Goal: Use online tool/utility: Use online tool/utility

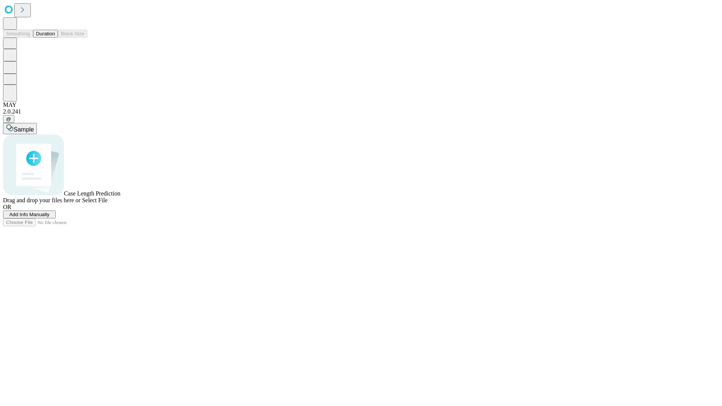
click at [108, 203] on span "Select File" at bounding box center [95, 200] width 26 height 6
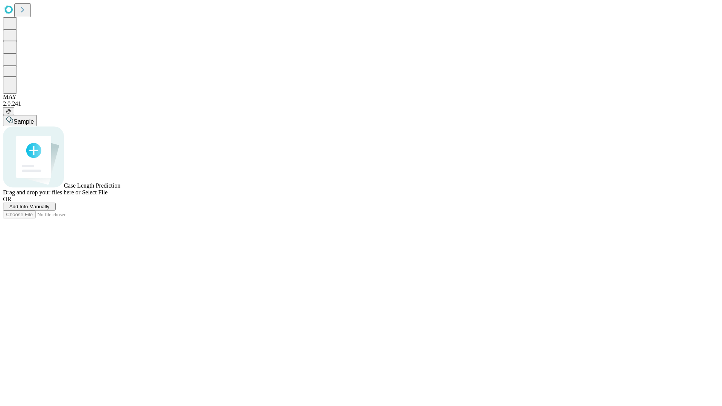
click at [108, 195] on span "Select File" at bounding box center [95, 192] width 26 height 6
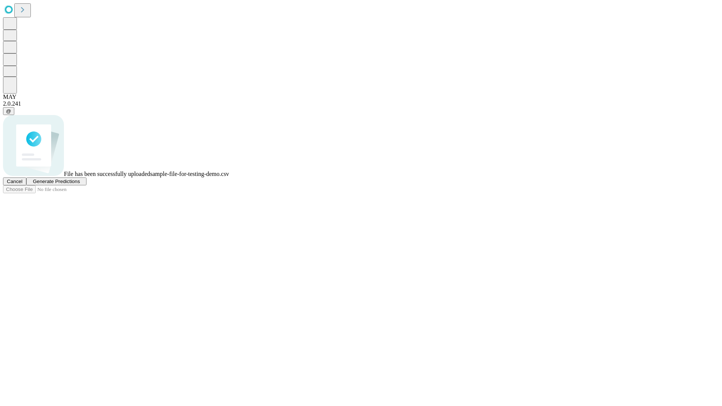
click at [80, 184] on span "Generate Predictions" at bounding box center [56, 182] width 47 height 6
